Goal: Information Seeking & Learning: Compare options

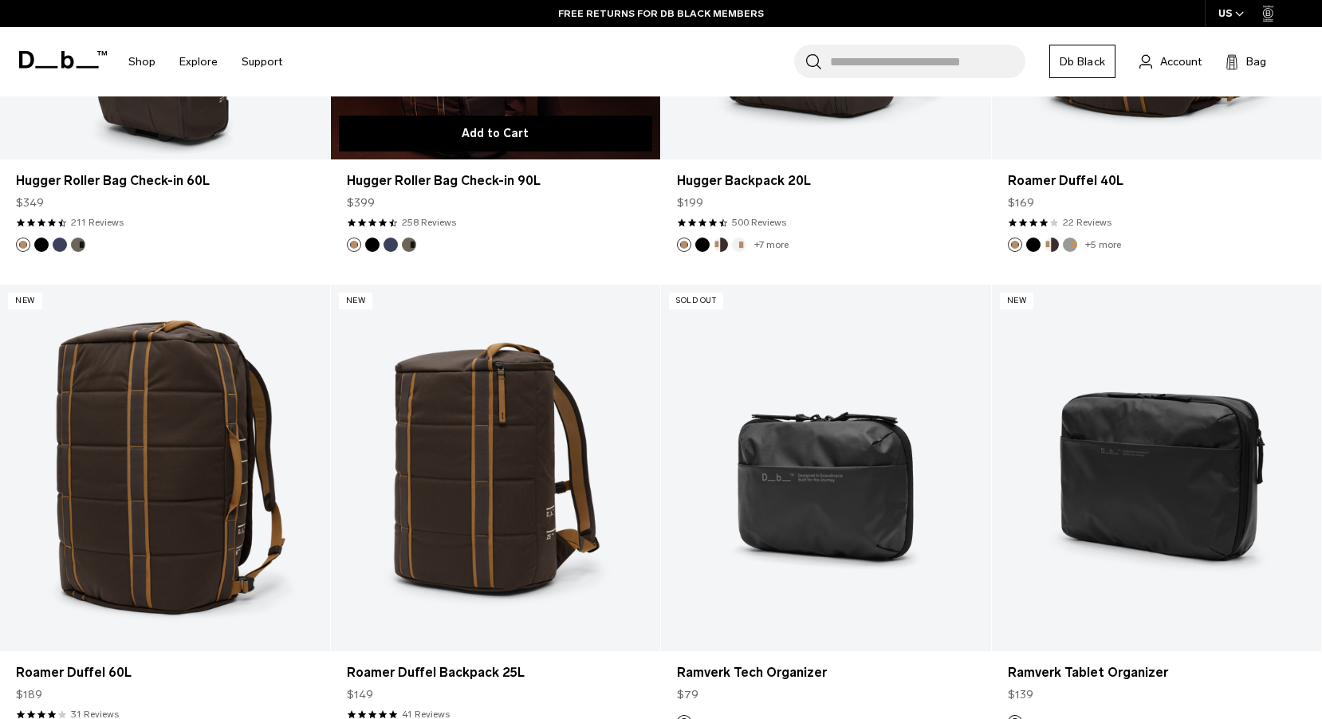
scroll to position [4795, 0]
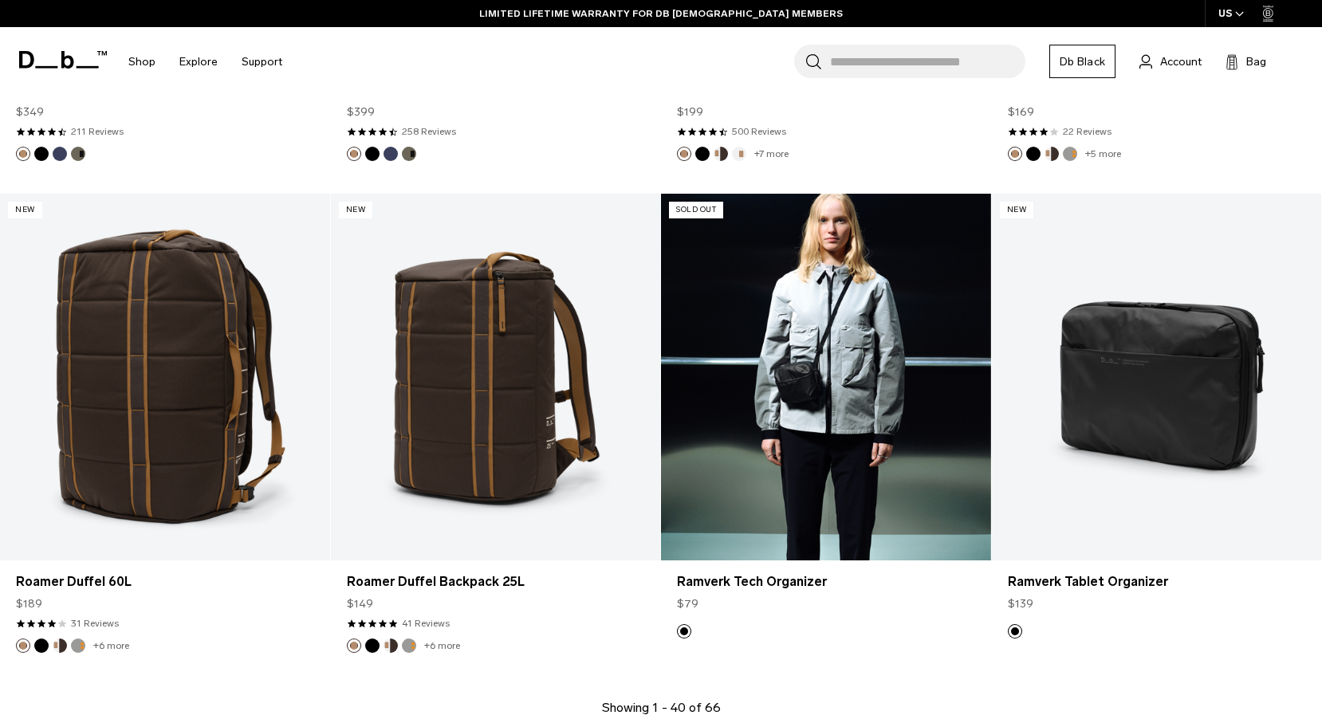
click at [832, 395] on link "Ramverk Tech Organizer" at bounding box center [826, 377] width 330 height 366
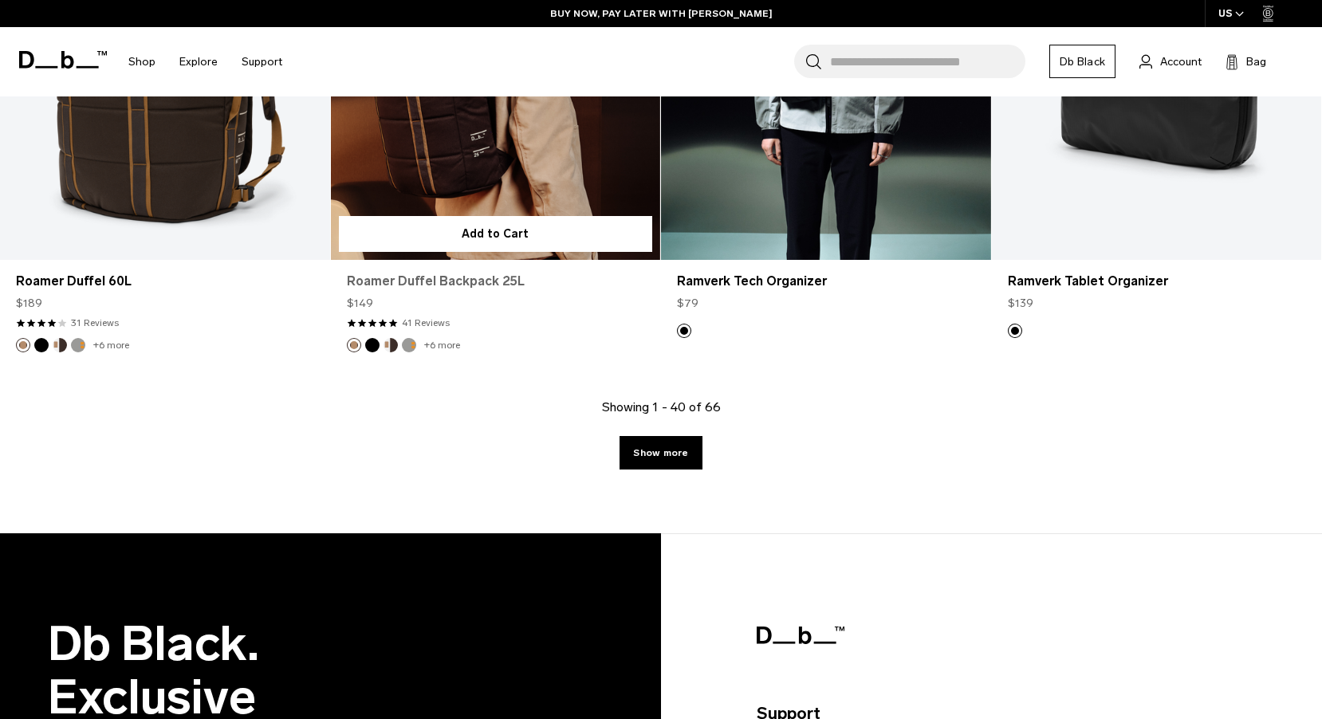
scroll to position [5131, 0]
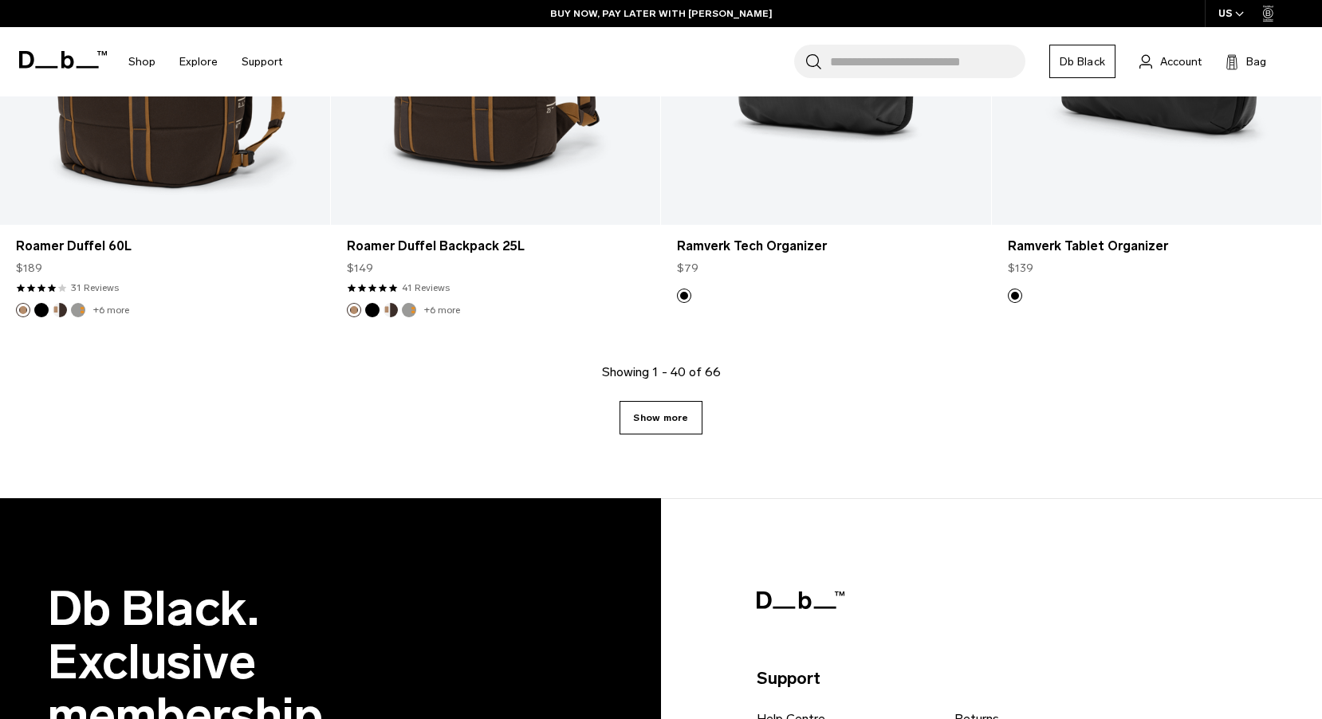
click at [651, 414] on link "Show more" at bounding box center [661, 417] width 82 height 33
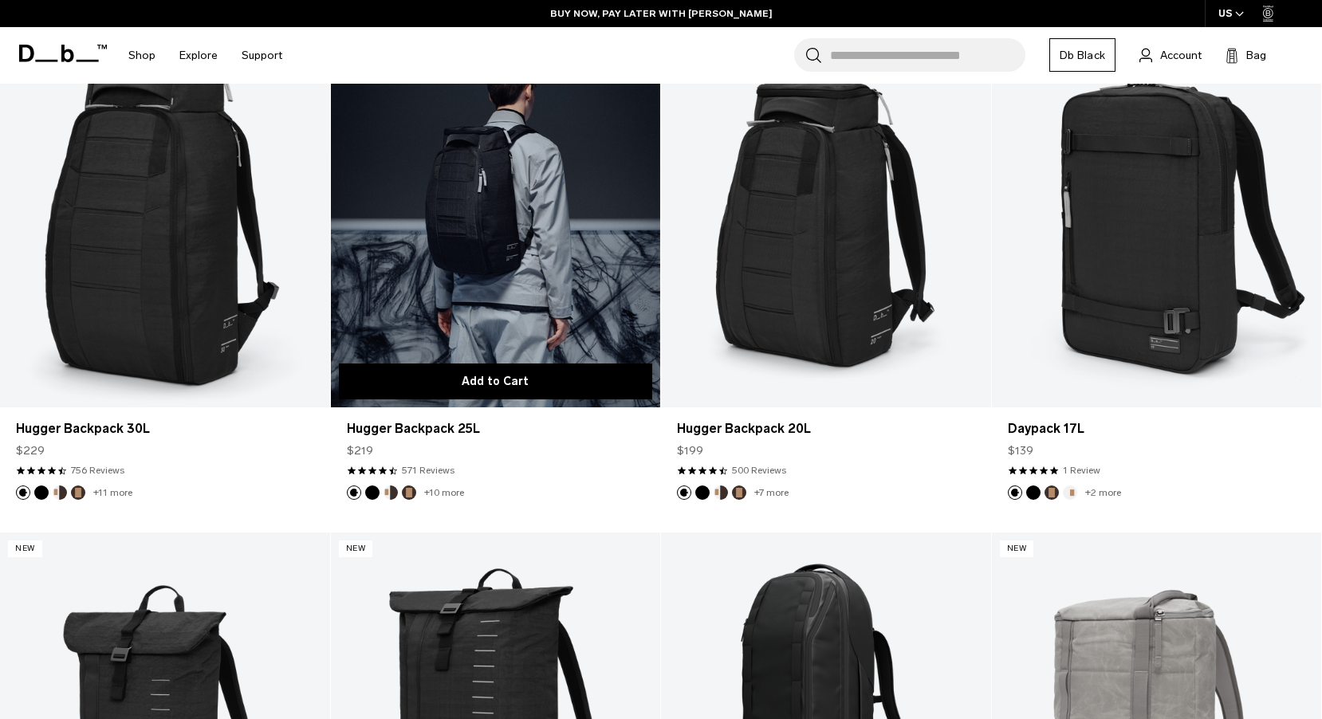
scroll to position [7349, 0]
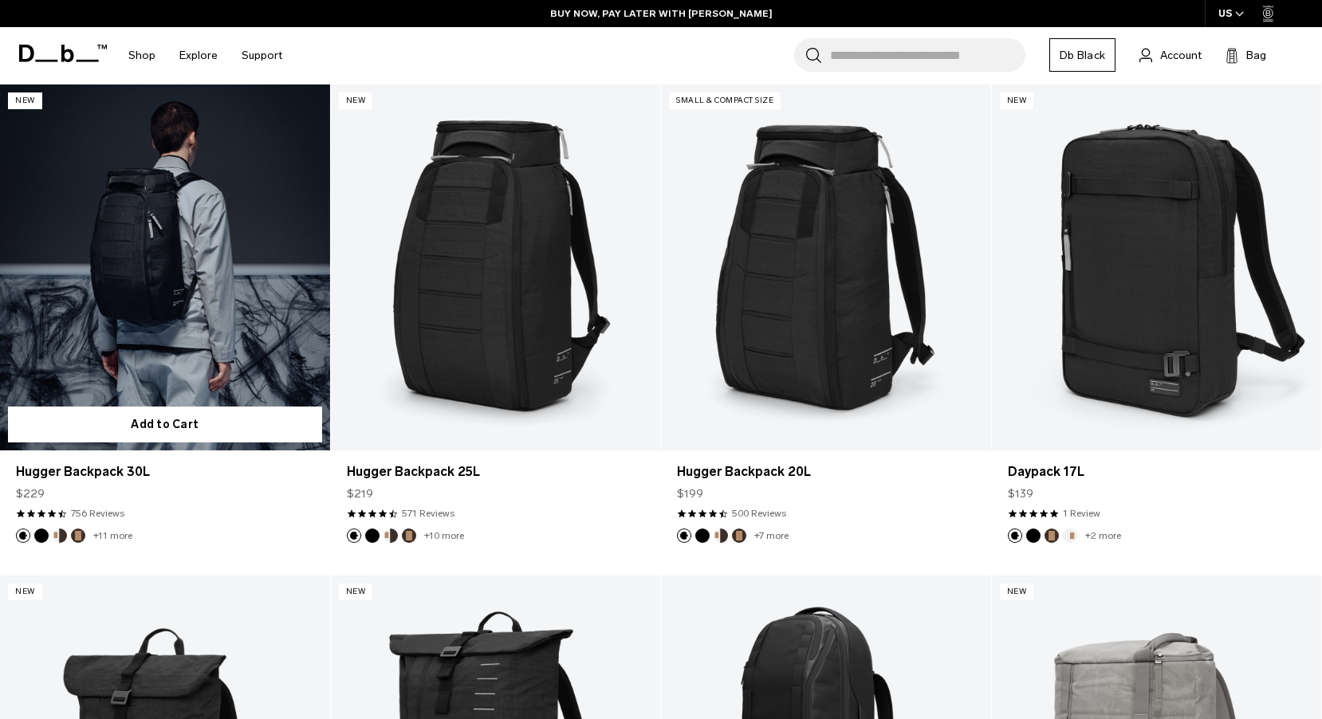
click at [148, 282] on link "Hugger Backpack 30L" at bounding box center [165, 268] width 330 height 366
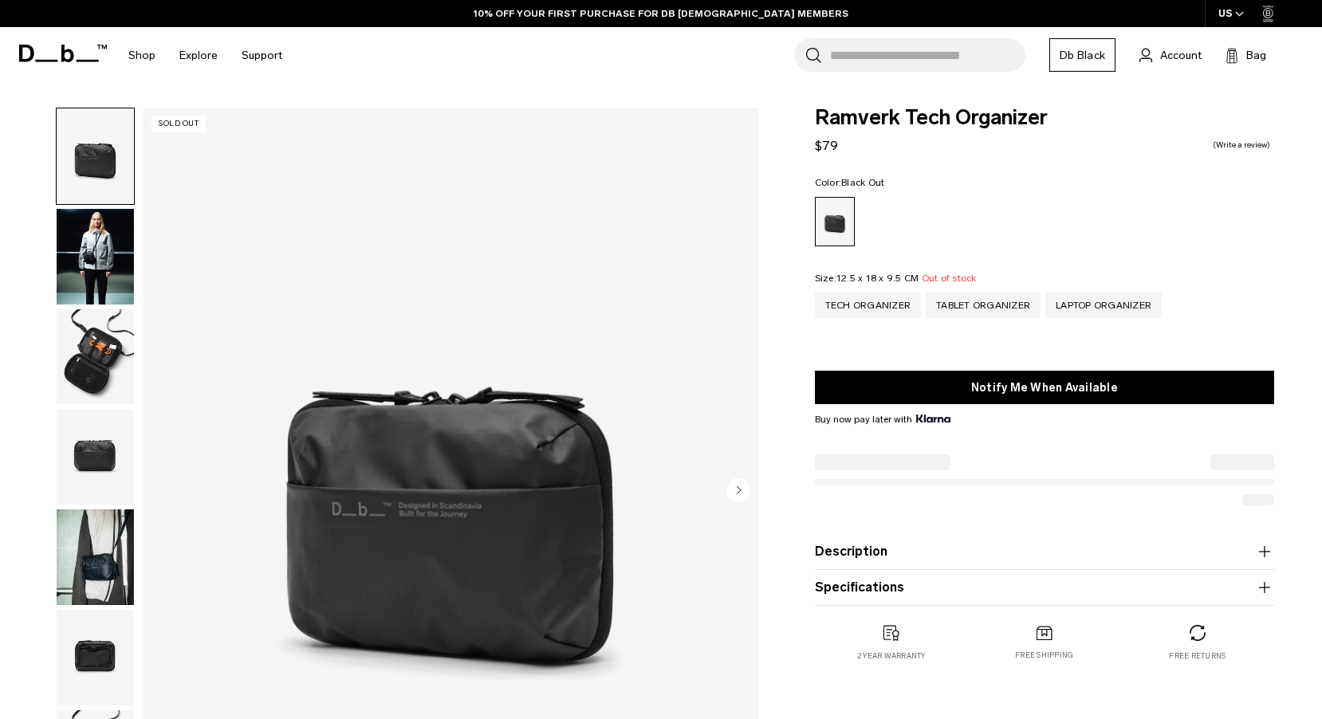
click at [736, 486] on circle "Next slide" at bounding box center [738, 490] width 24 height 24
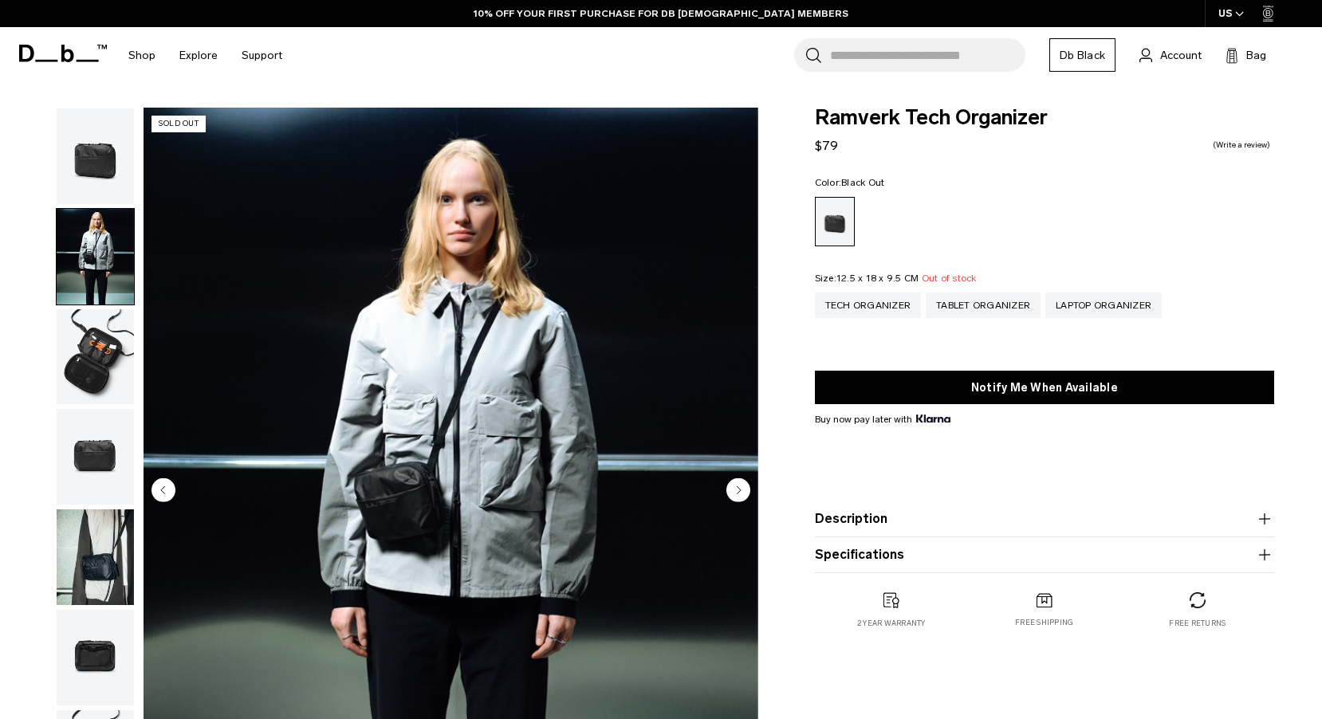
click at [165, 394] on img "2 / 7" at bounding box center [451, 492] width 615 height 768
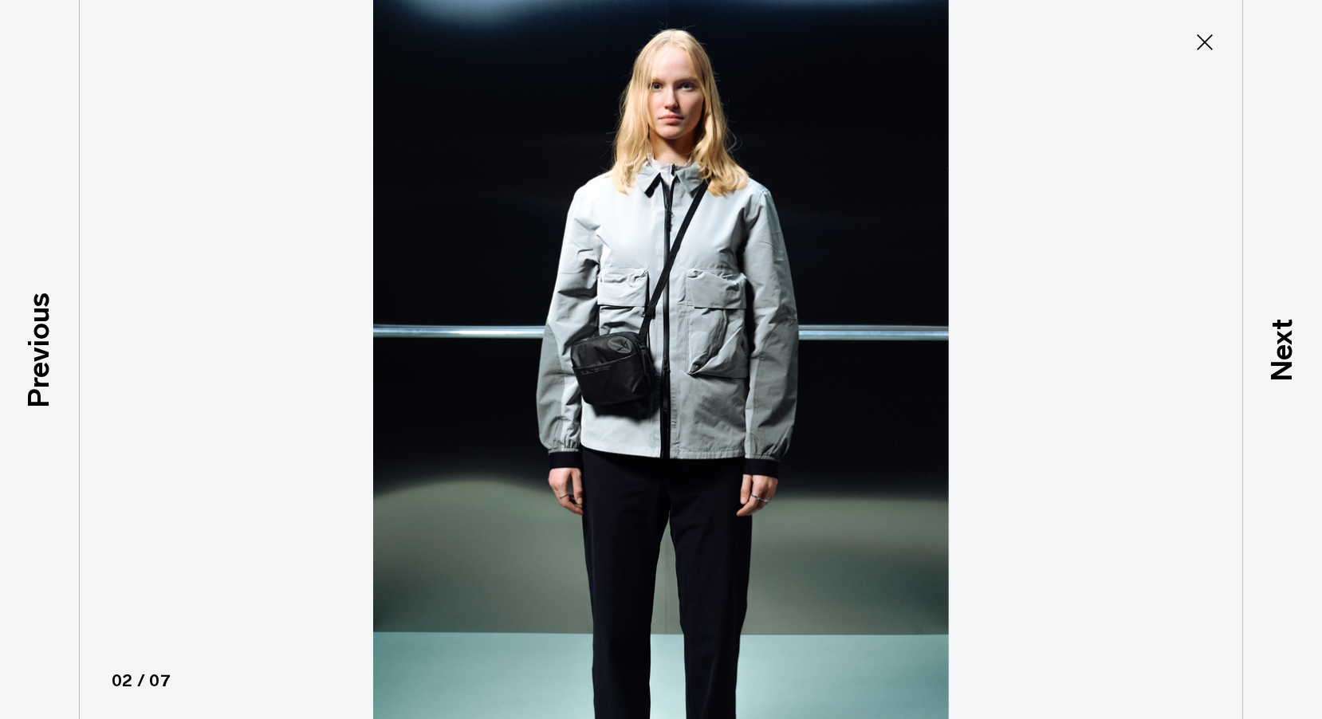
click at [1204, 44] on icon at bounding box center [1205, 42] width 16 height 16
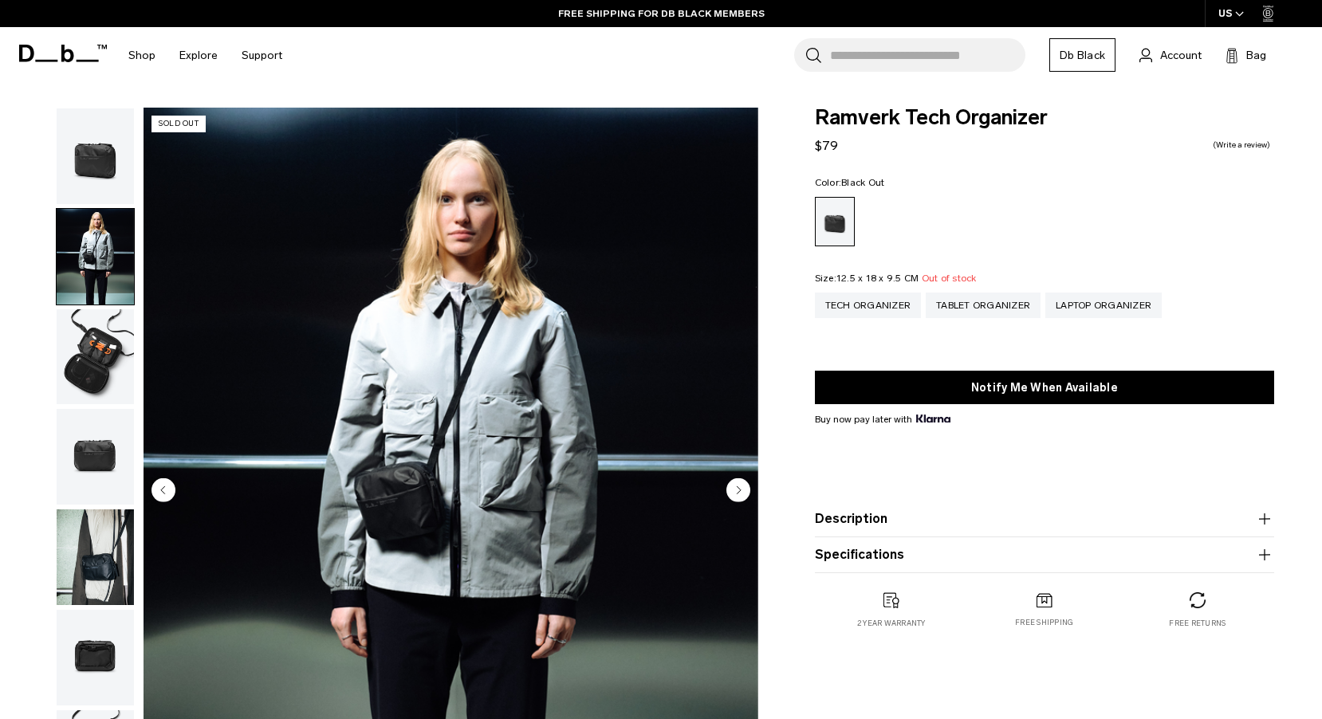
click at [107, 403] on img "button" at bounding box center [95, 357] width 77 height 96
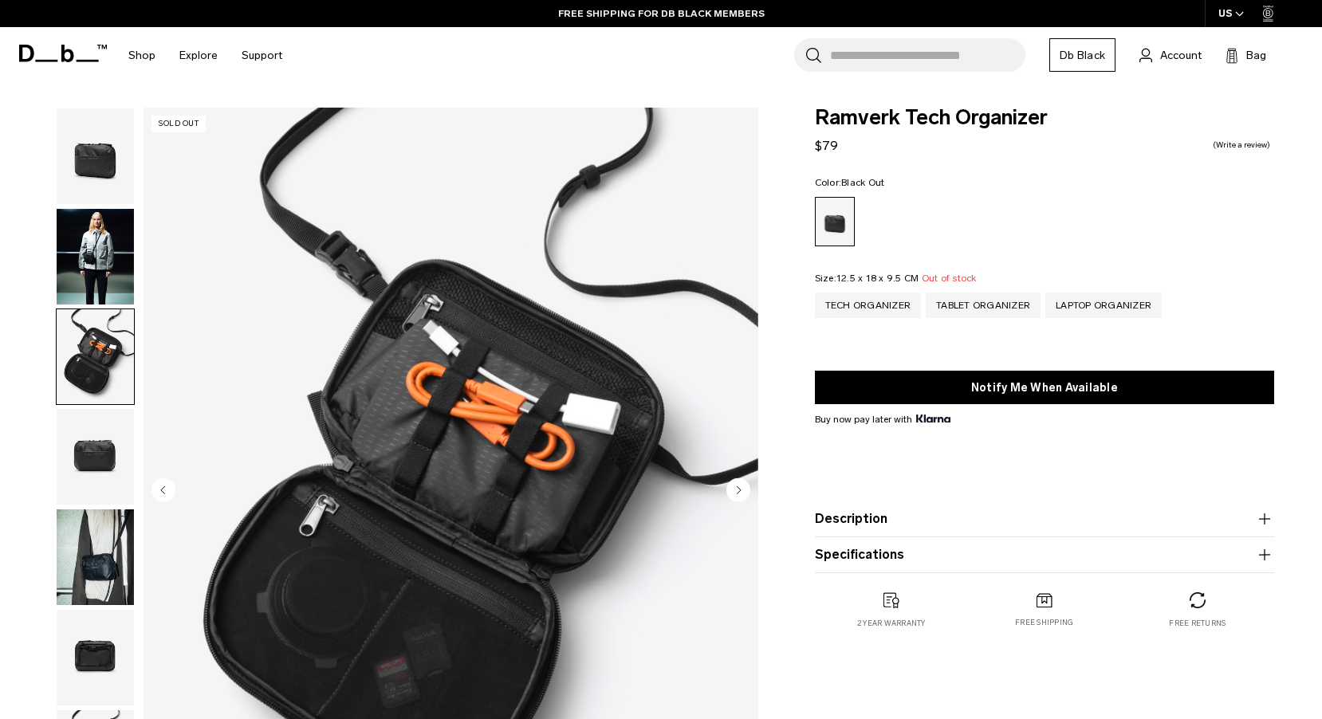
click at [739, 490] on icon "Next slide" at bounding box center [739, 489] width 4 height 7
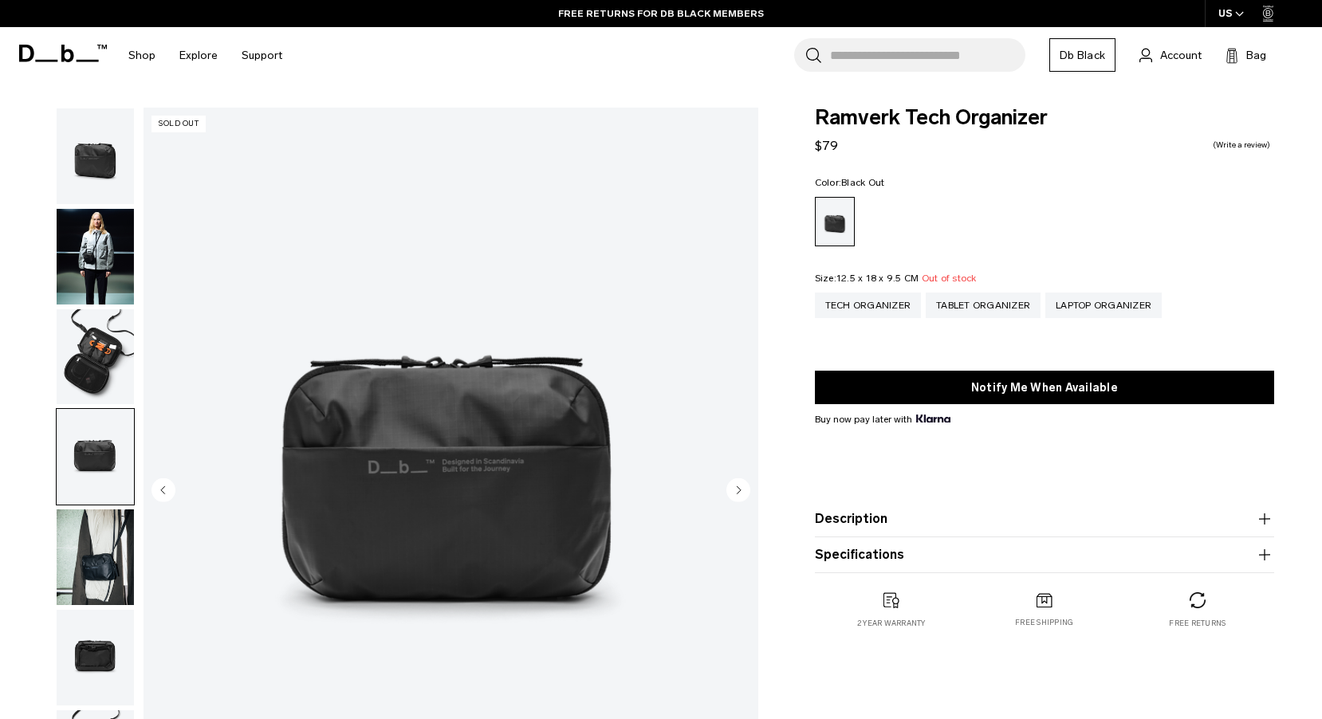
click at [739, 490] on icon "Next slide" at bounding box center [739, 489] width 4 height 7
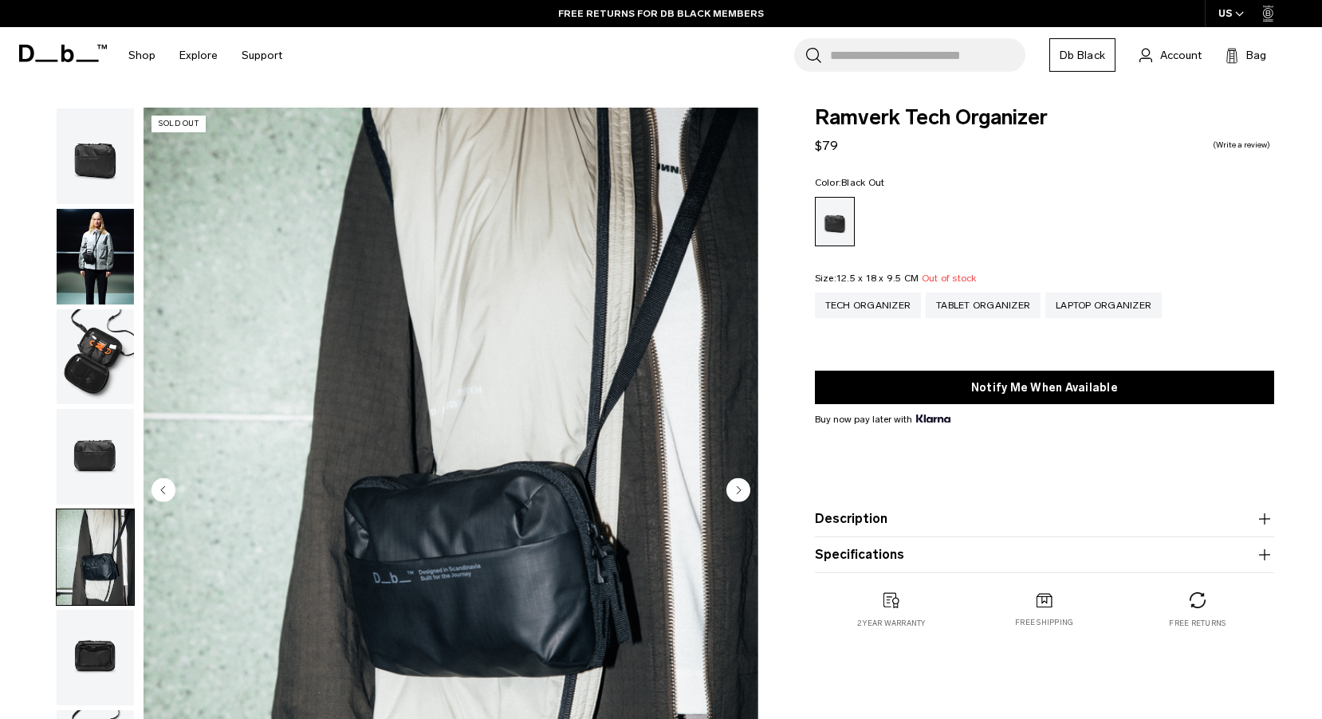
click at [739, 490] on icon "Next slide" at bounding box center [739, 489] width 4 height 7
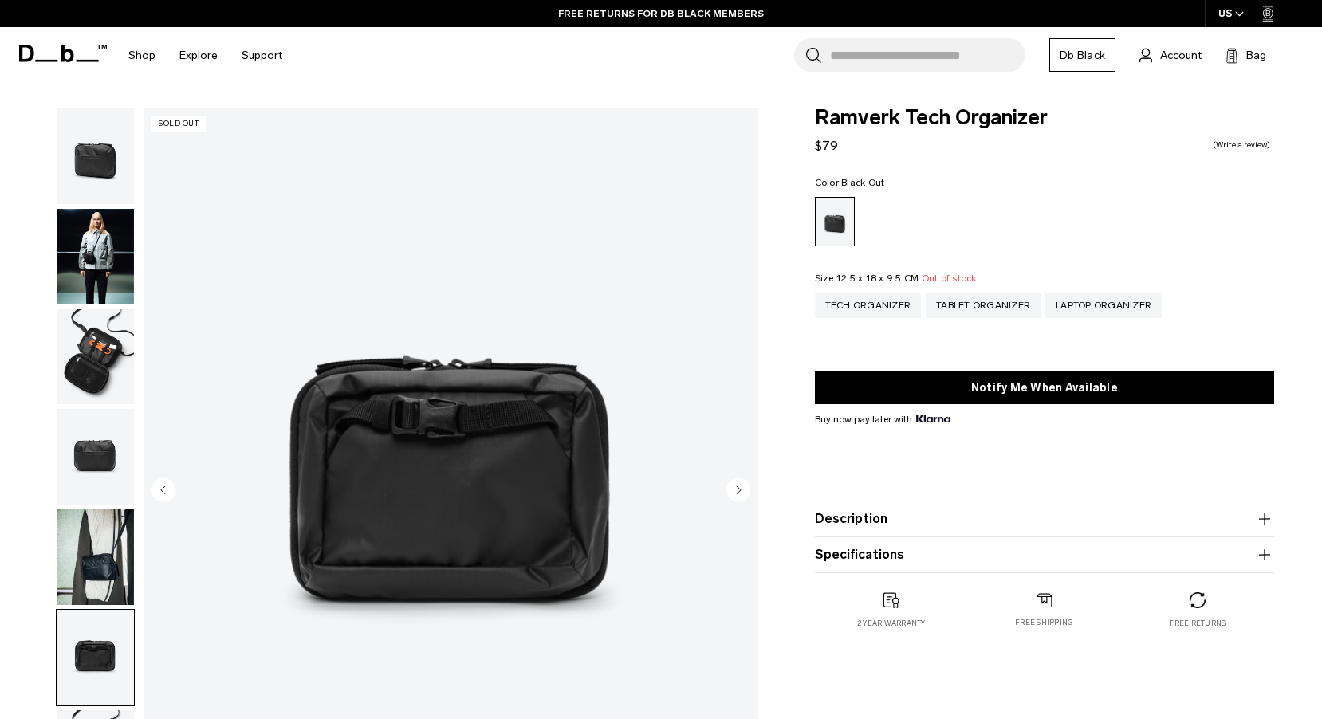
click at [739, 490] on icon "Next slide" at bounding box center [739, 489] width 4 height 7
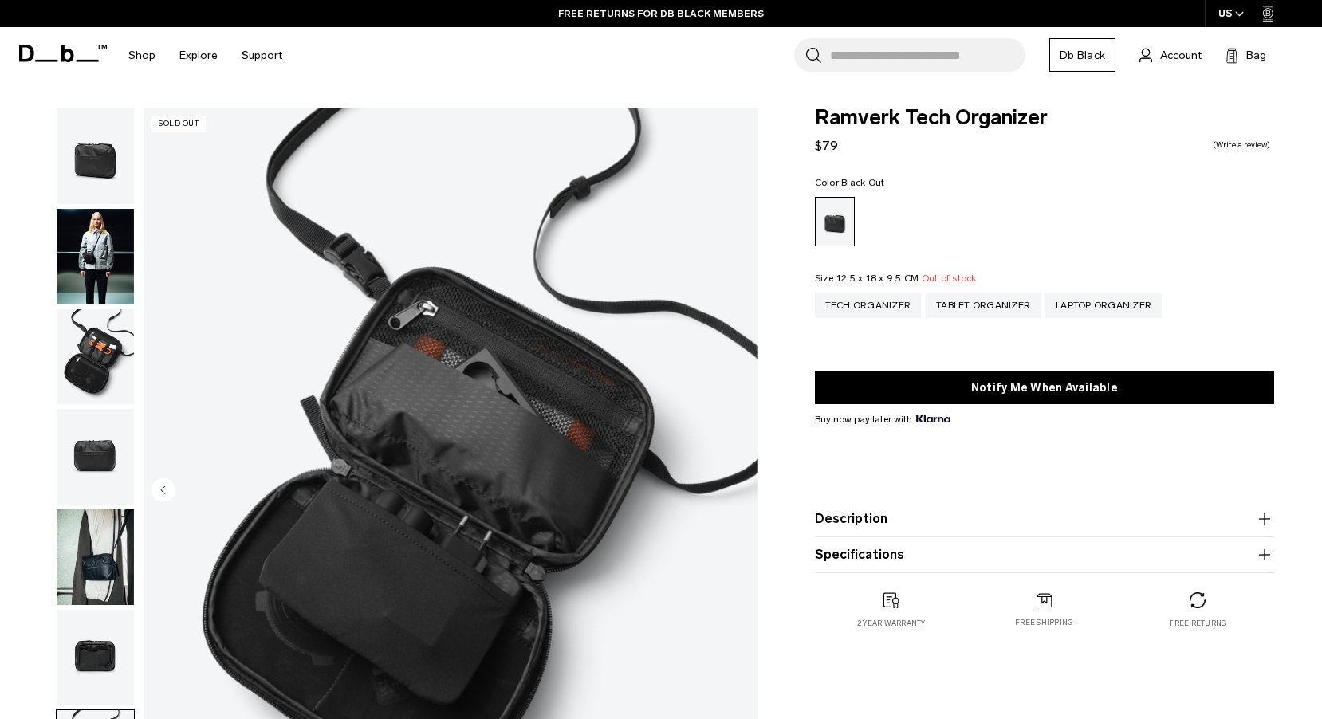
click at [739, 490] on img "7 / 7" at bounding box center [451, 492] width 615 height 768
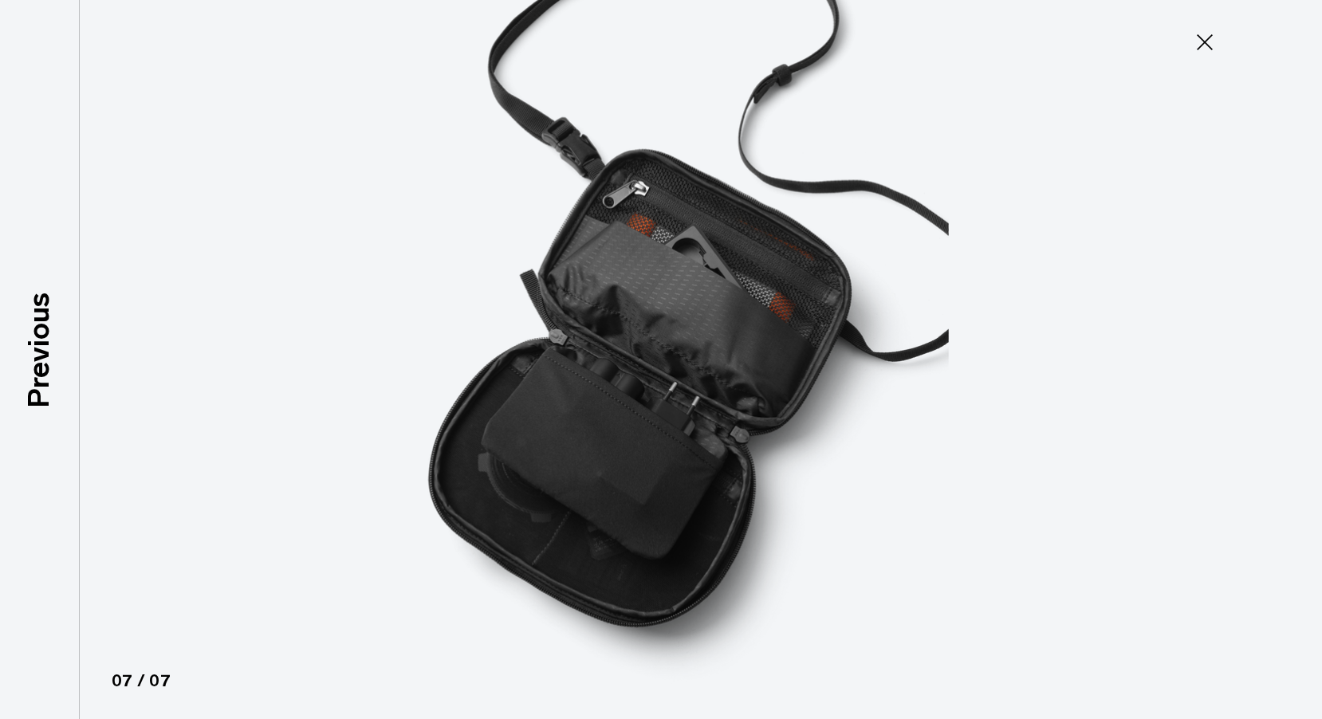
click at [739, 490] on img at bounding box center [661, 359] width 718 height 719
click at [1208, 36] on icon at bounding box center [1205, 43] width 26 height 26
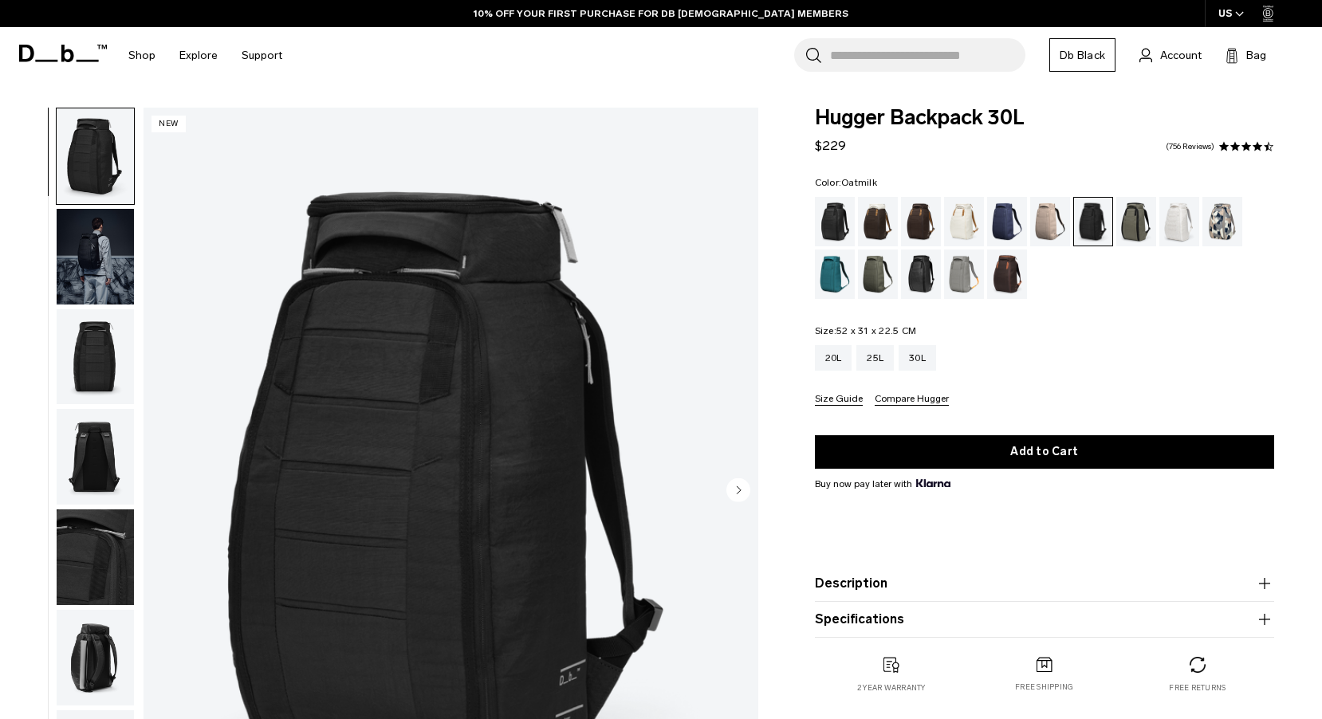
click at [965, 228] on div "Oatmilk" at bounding box center [964, 221] width 41 height 49
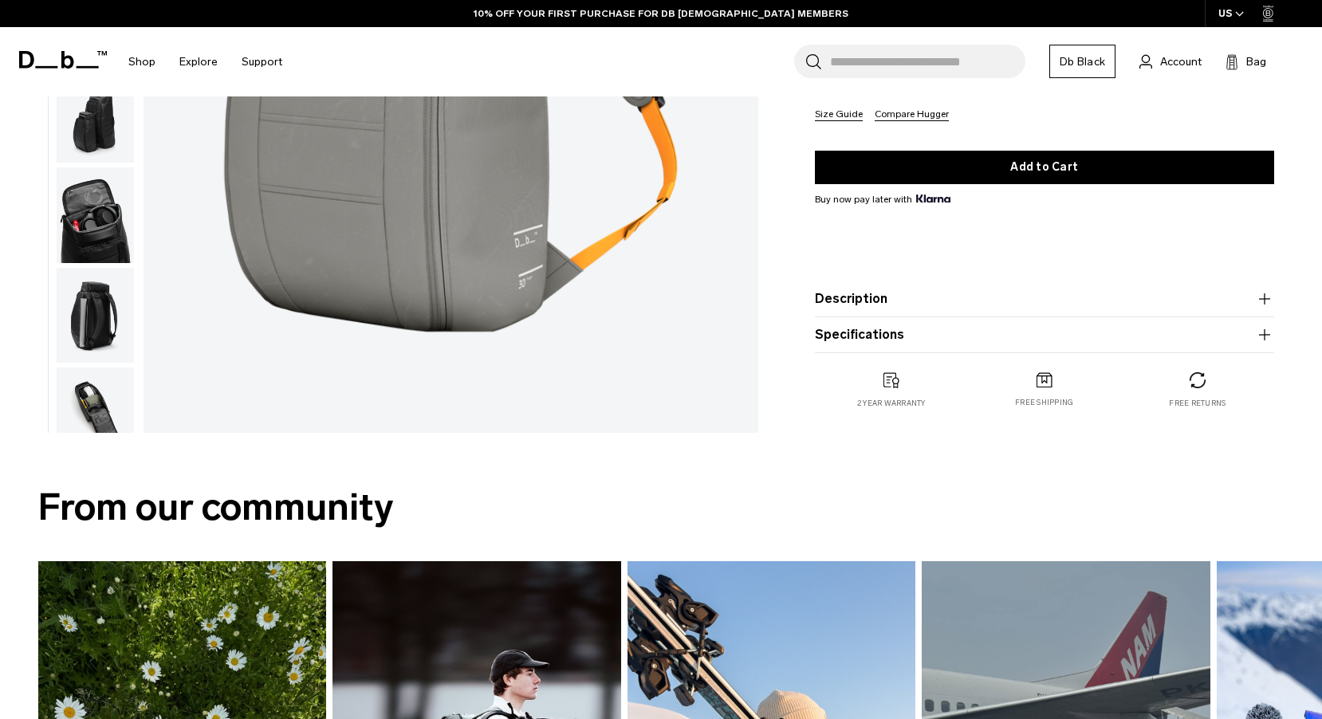
scroll to position [443, 0]
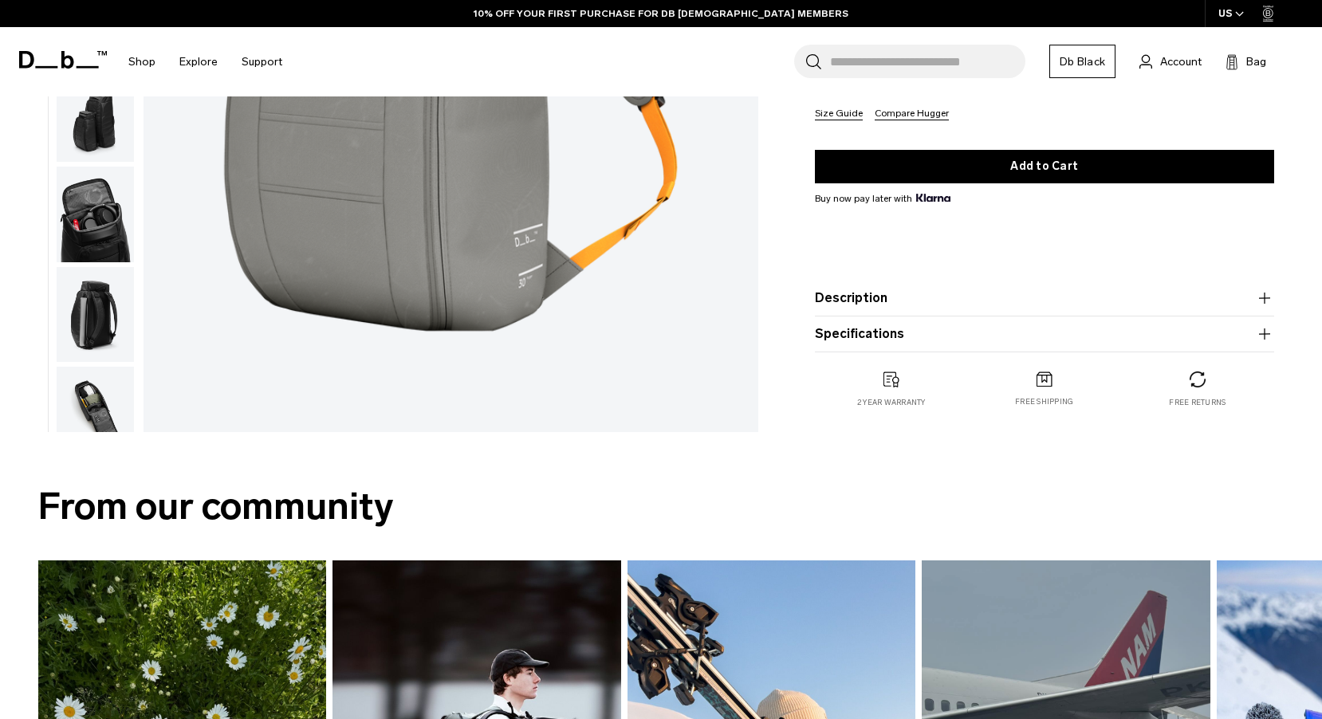
click at [95, 411] on img "button" at bounding box center [95, 415] width 77 height 96
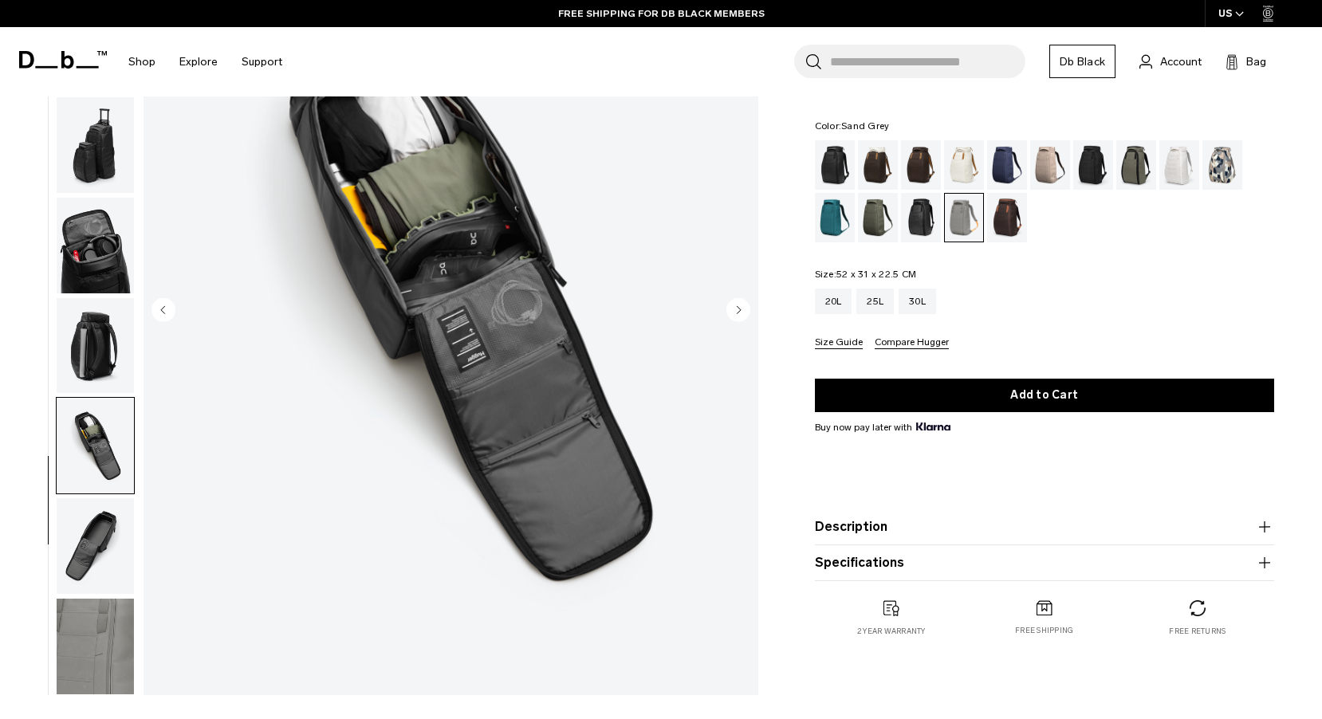
scroll to position [45, 0]
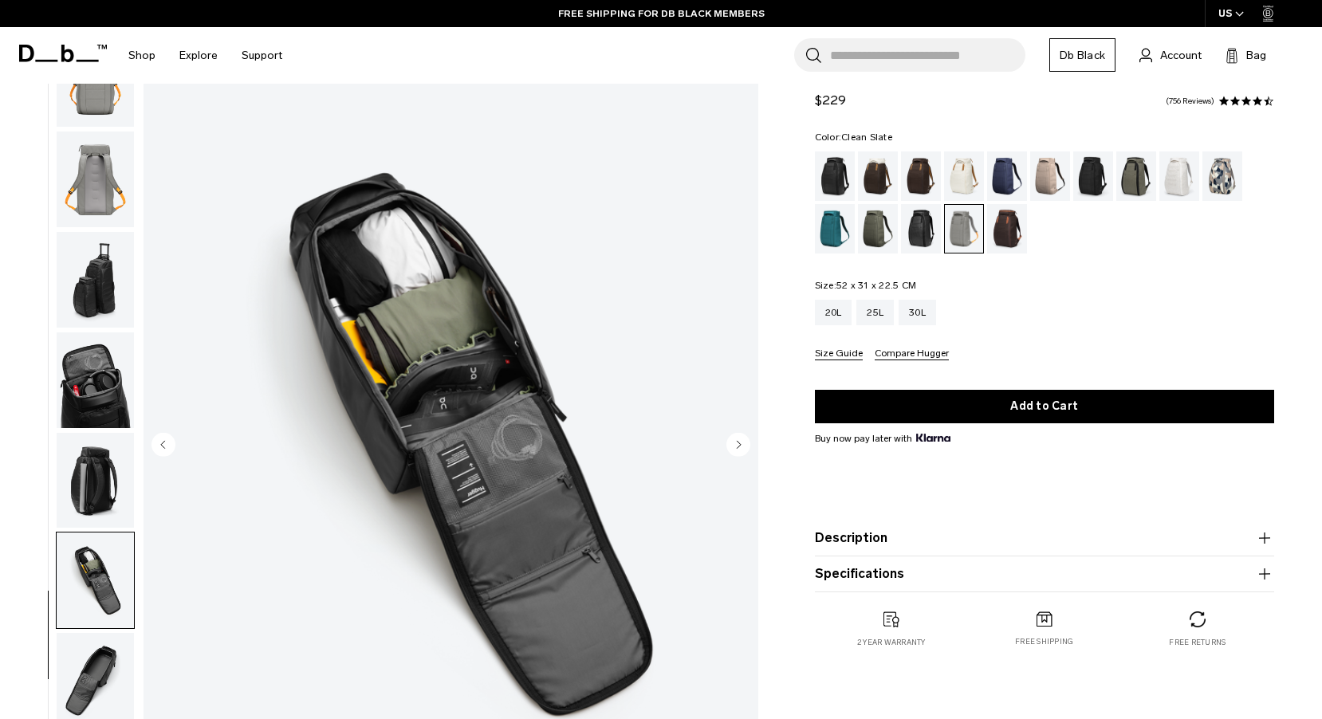
click at [1166, 177] on div "Clean Slate" at bounding box center [1179, 176] width 41 height 49
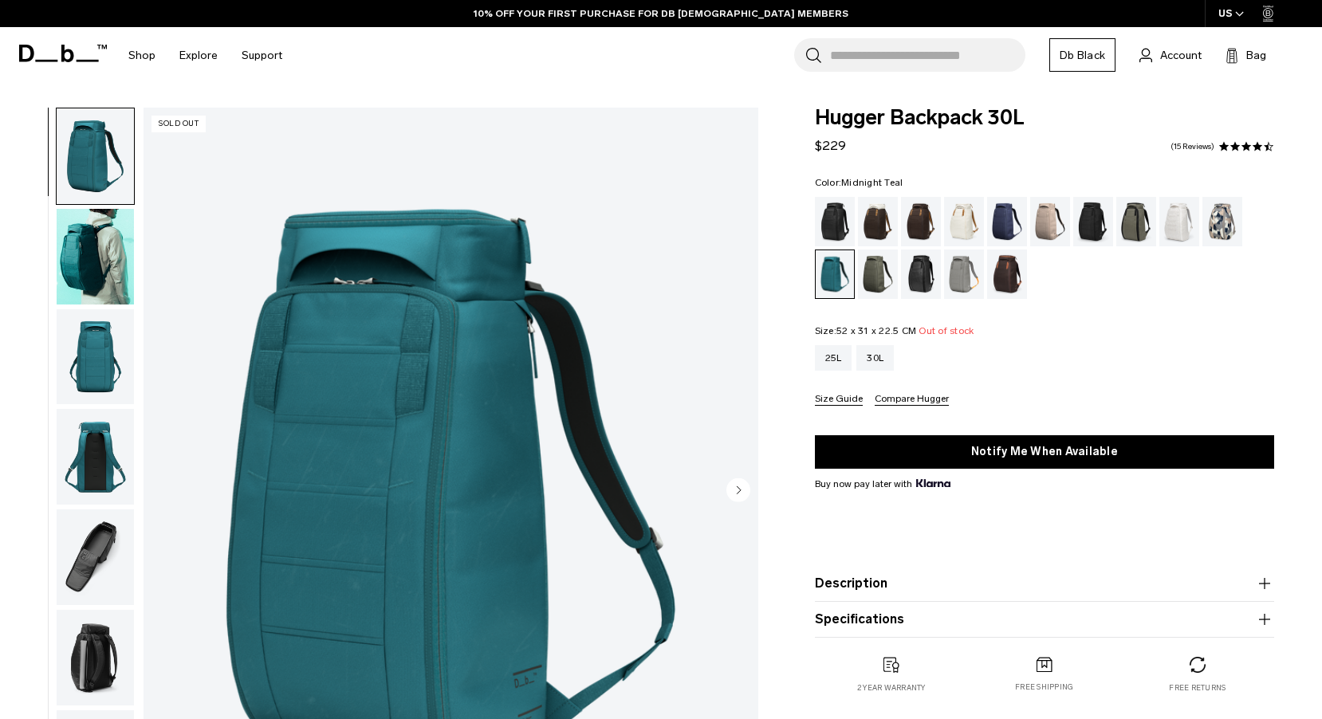
click at [85, 510] on img "button" at bounding box center [95, 558] width 77 height 96
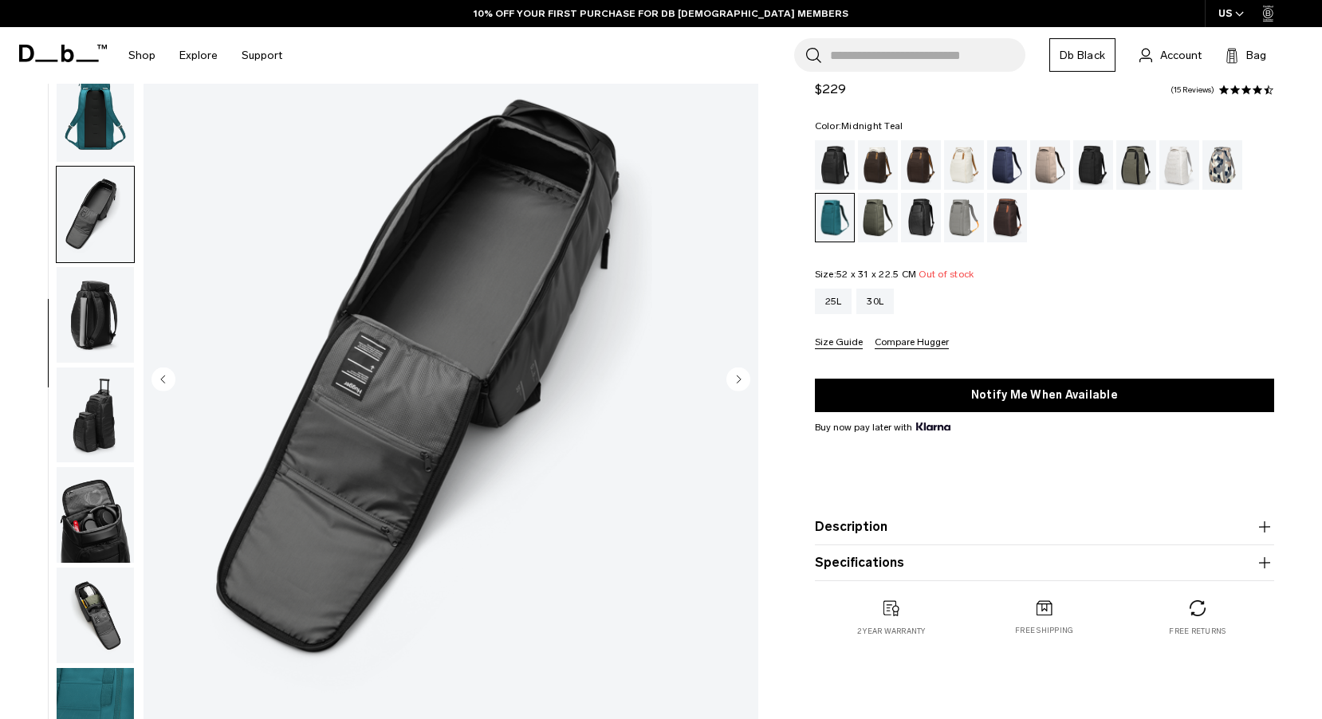
click at [79, 552] on img "button" at bounding box center [95, 515] width 77 height 96
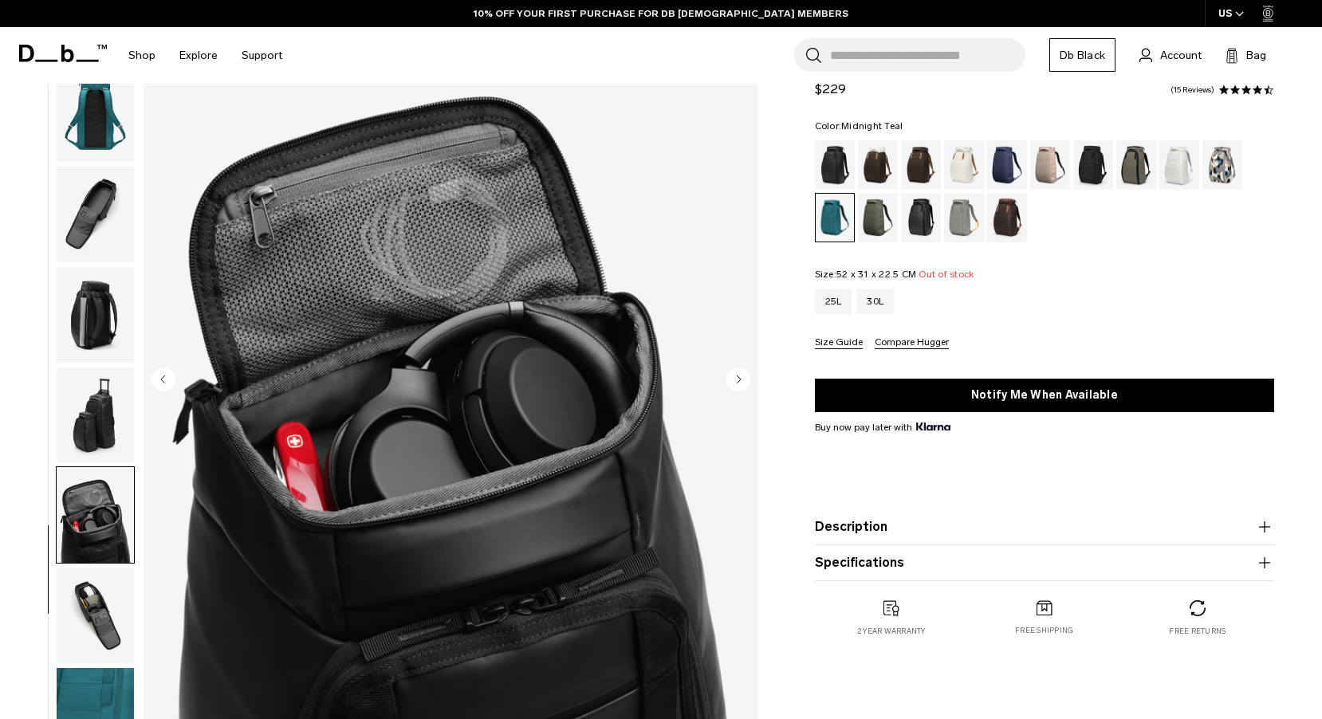
click at [96, 684] on img "button" at bounding box center [95, 716] width 77 height 96
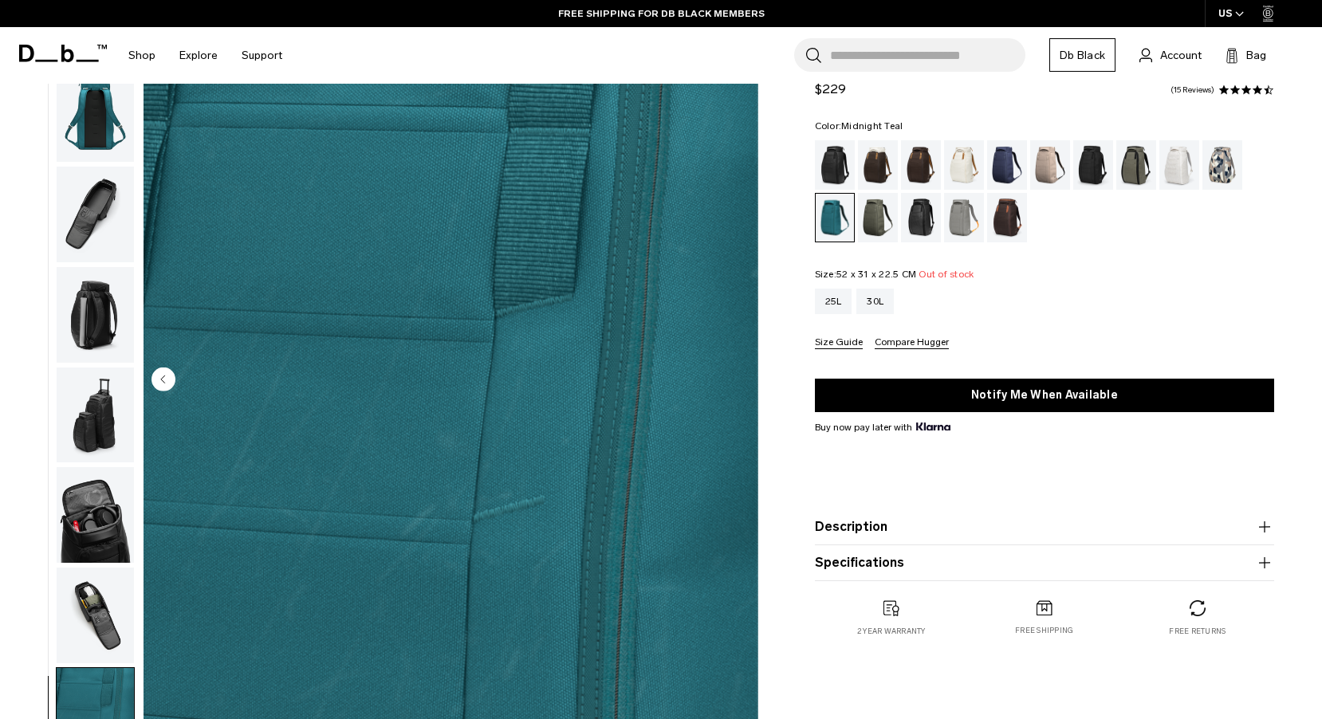
click at [85, 322] on img "button" at bounding box center [95, 315] width 77 height 96
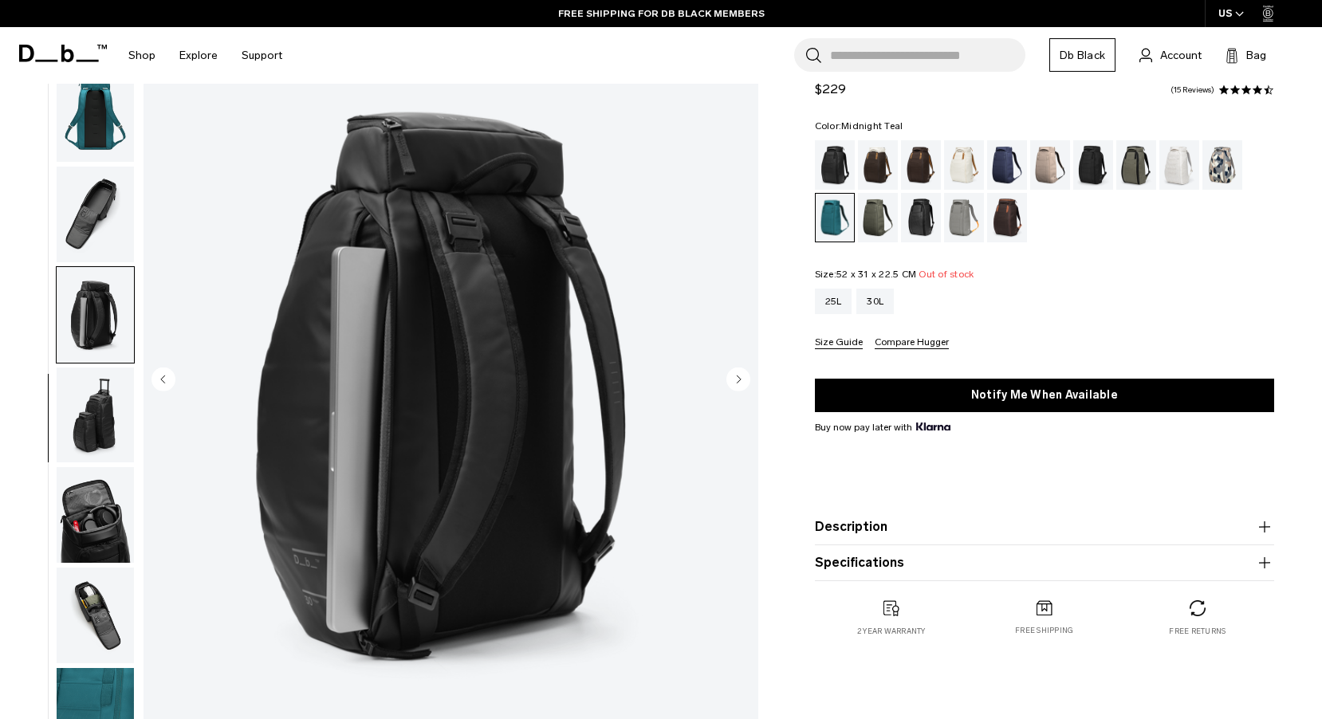
click at [85, 207] on img "button" at bounding box center [95, 215] width 77 height 96
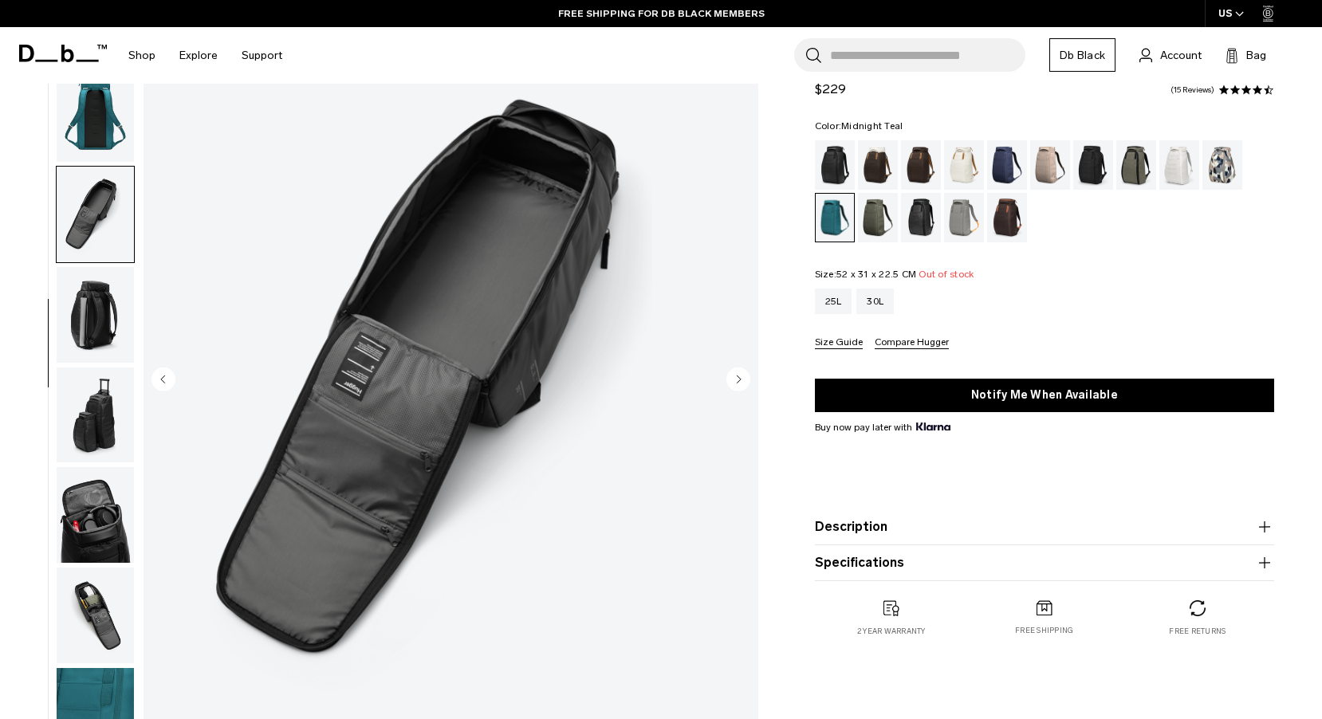
click at [85, 122] on img "button" at bounding box center [95, 114] width 77 height 96
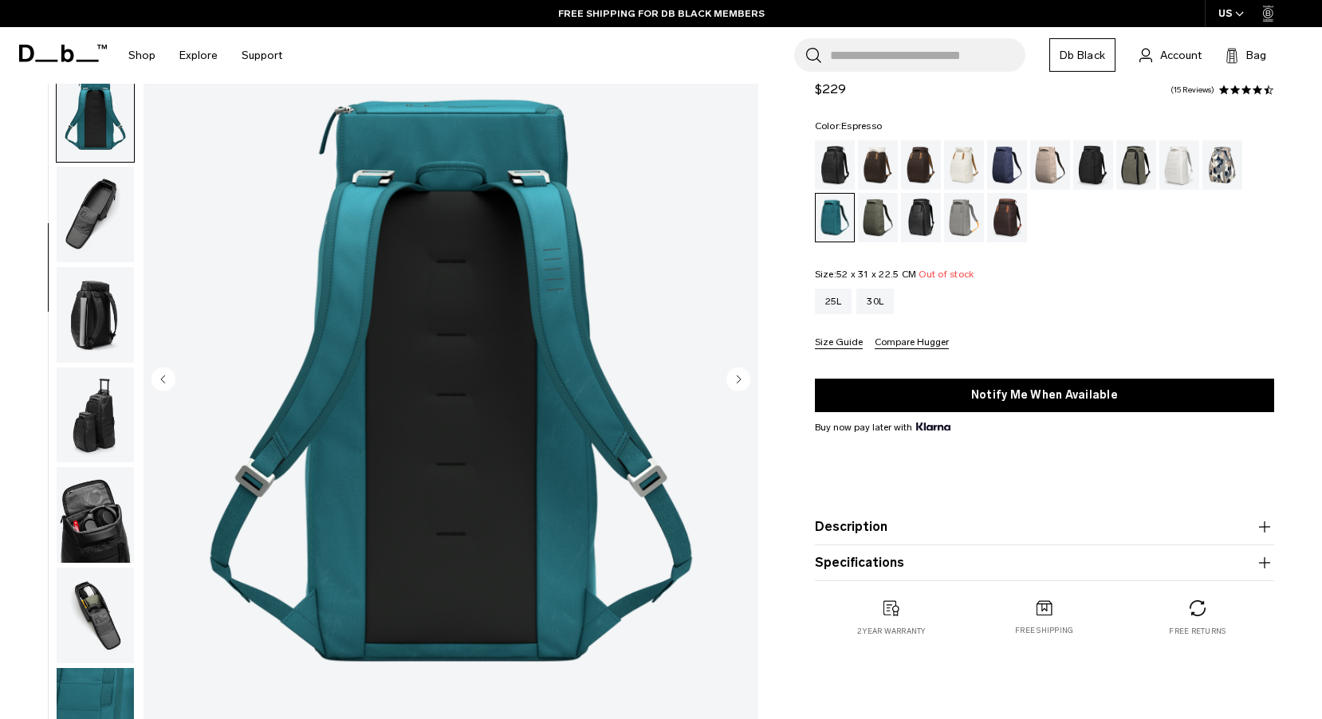
click at [913, 165] on div "Espresso" at bounding box center [921, 164] width 41 height 49
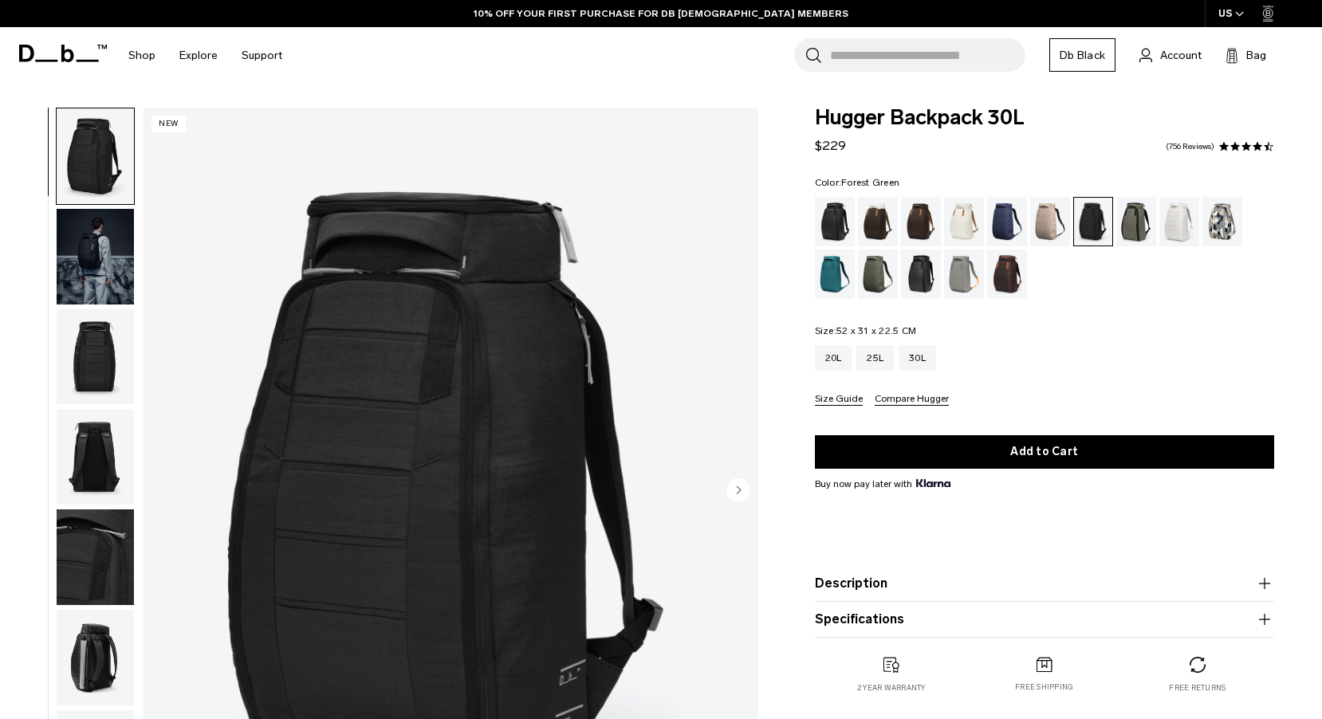
click at [1137, 232] on div "Forest Green" at bounding box center [1136, 221] width 41 height 49
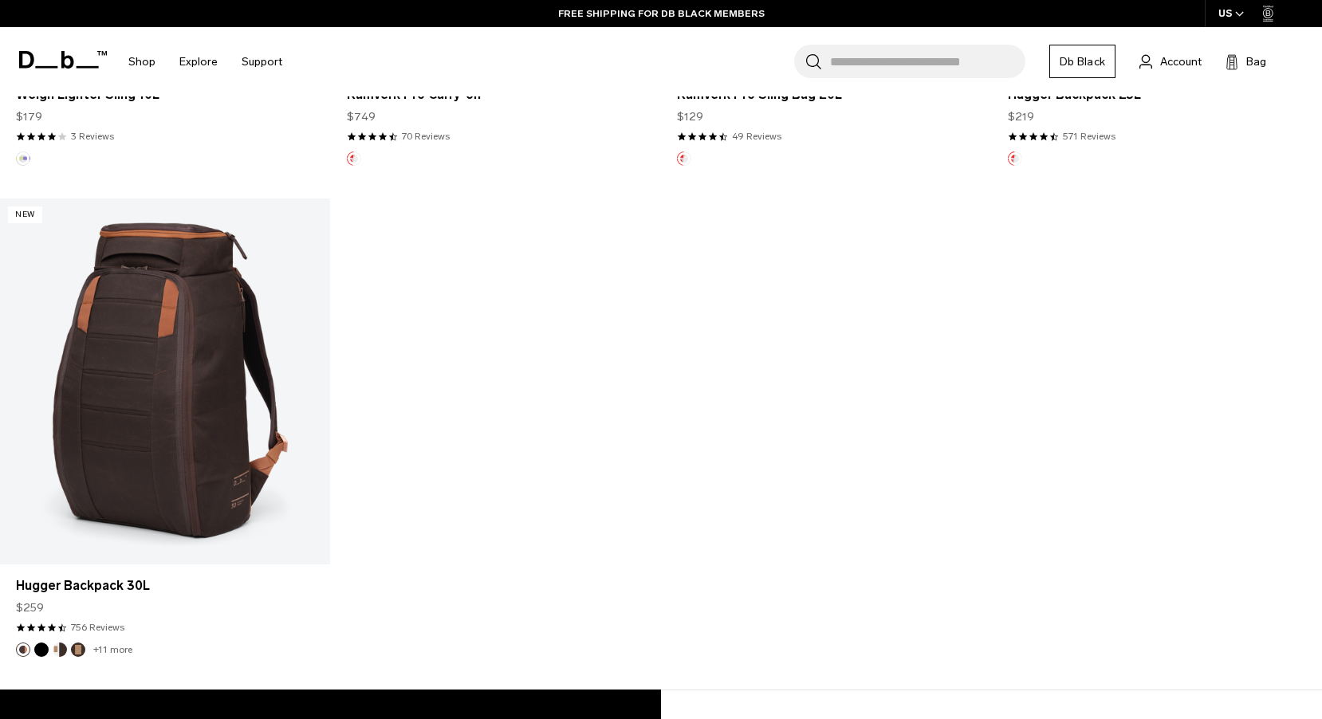
scroll to position [1254, 0]
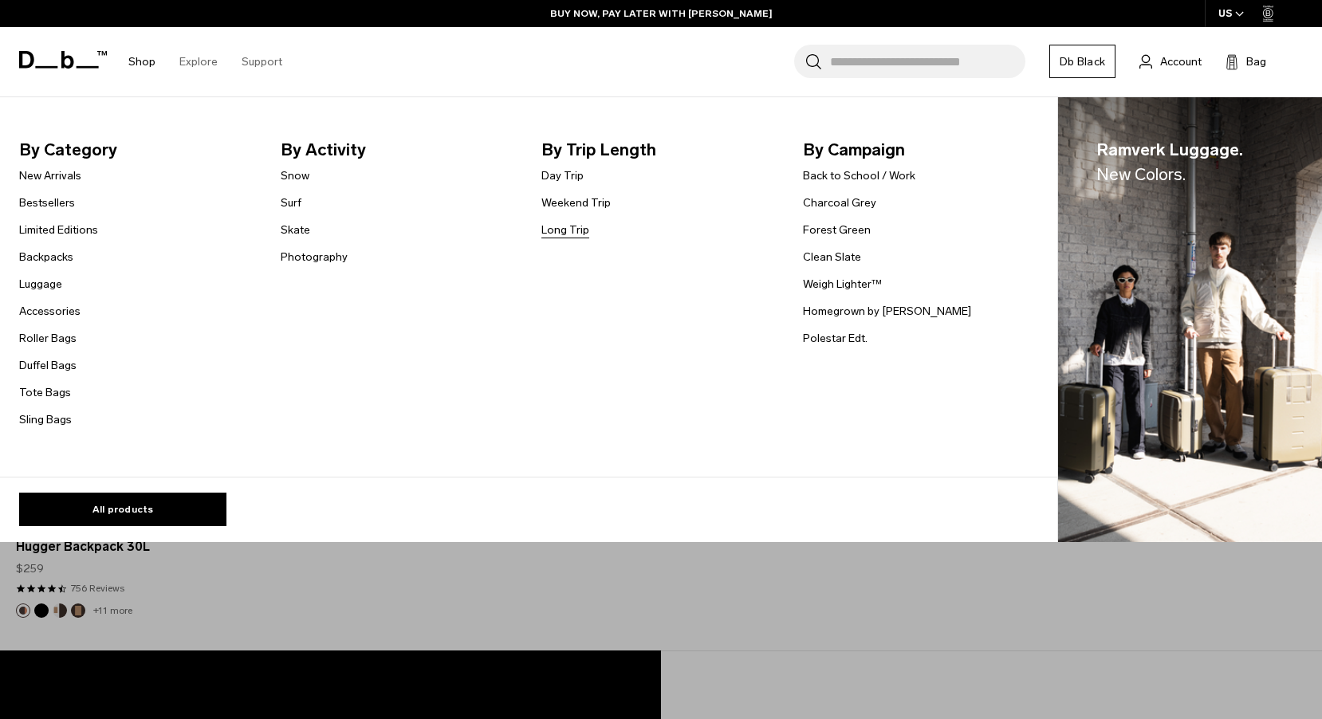
click at [573, 234] on link "Long Trip" at bounding box center [565, 230] width 48 height 17
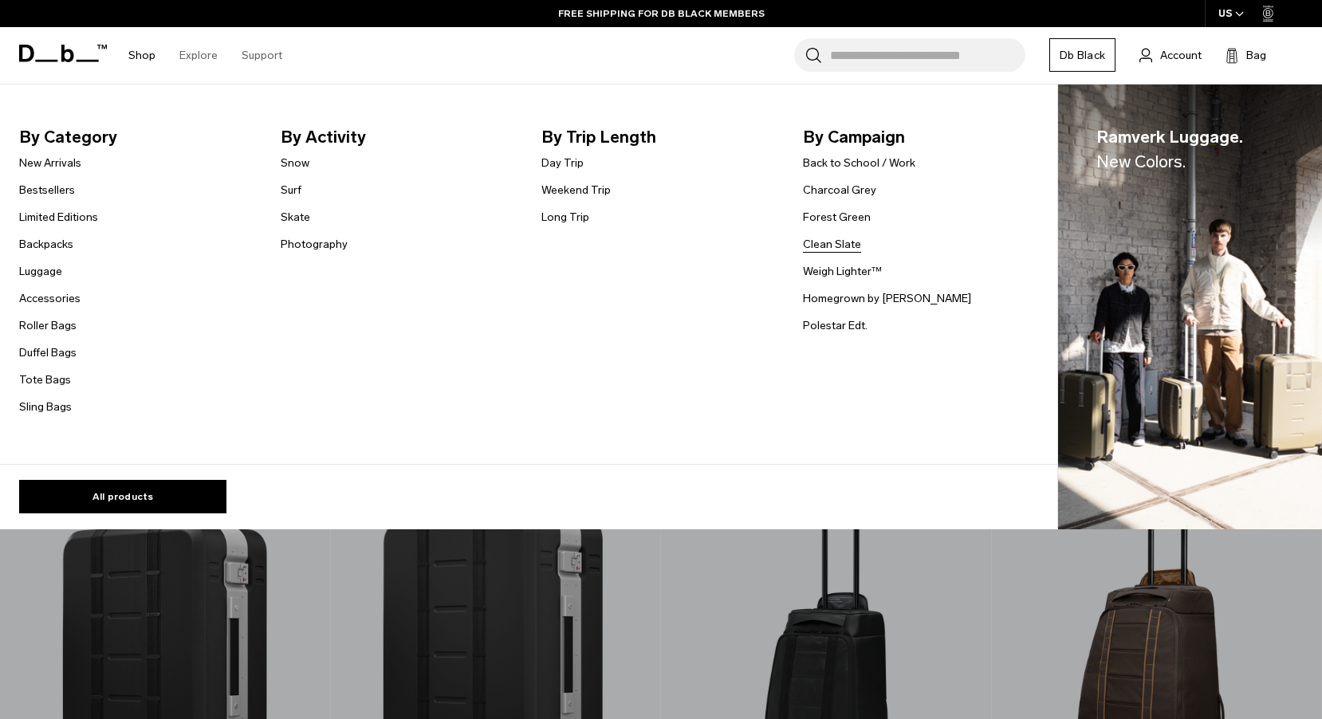
click at [824, 238] on link "Clean Slate" at bounding box center [832, 244] width 58 height 17
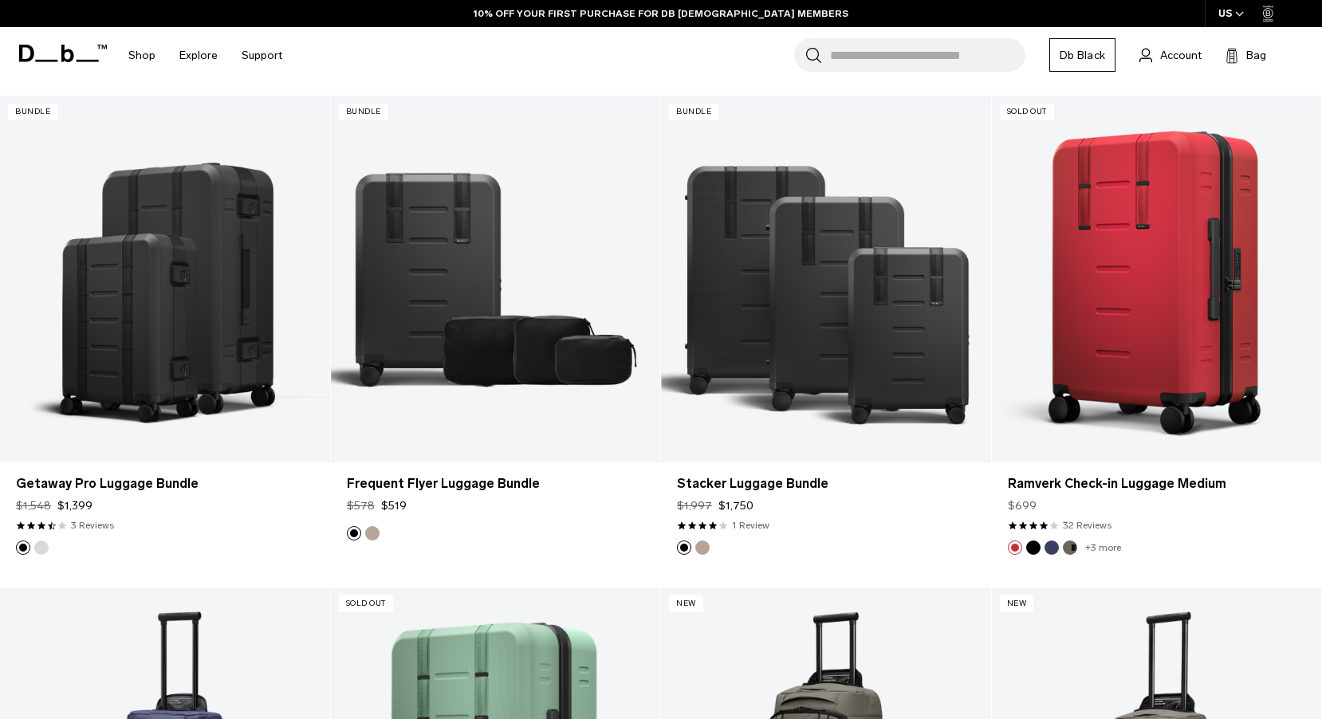
scroll to position [1590, 0]
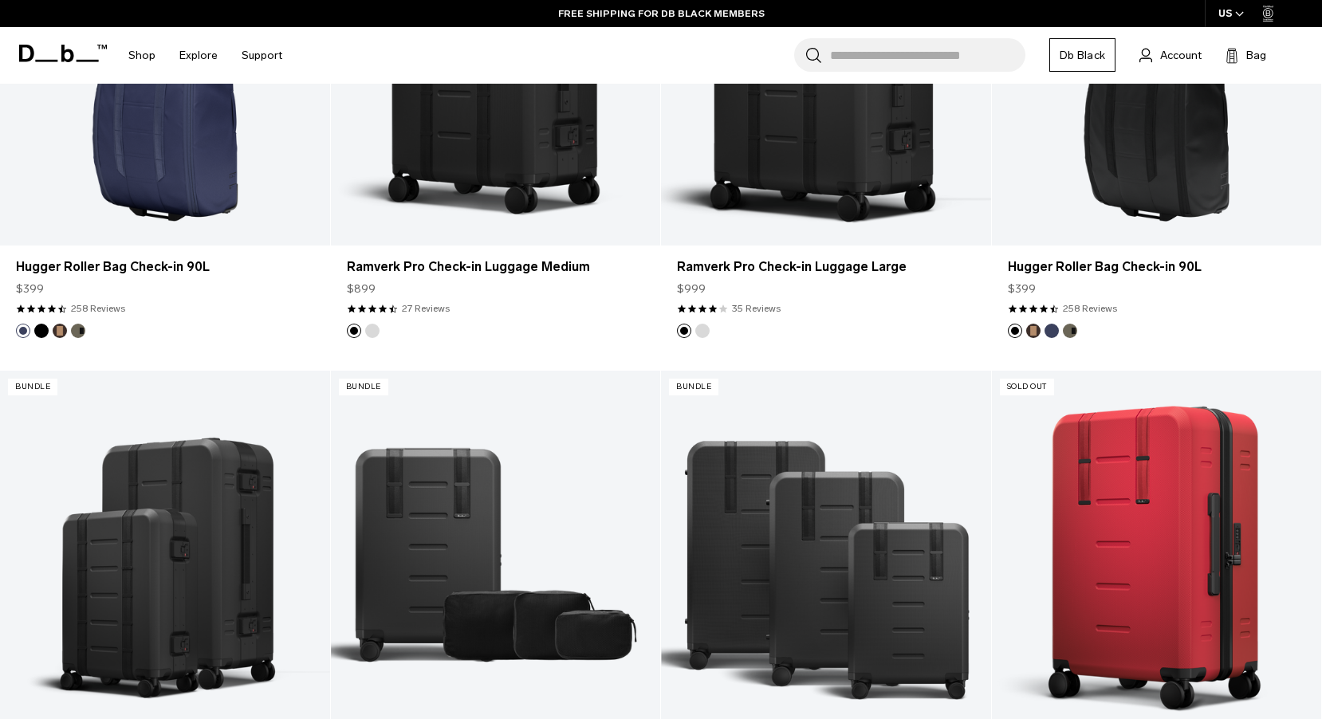
click at [37, 59] on icon at bounding box center [63, 54] width 88 height 18
